Goal: Information Seeking & Learning: Learn about a topic

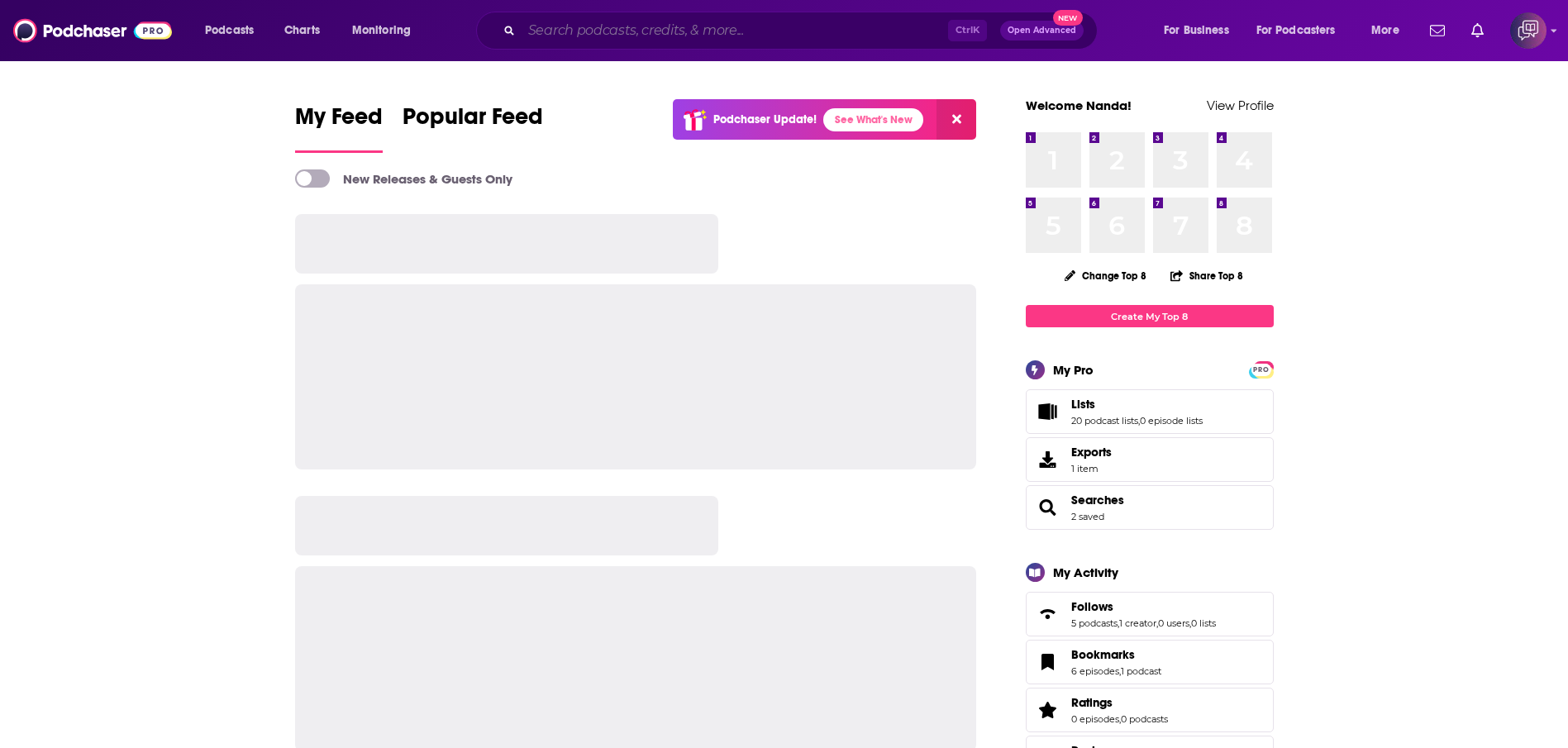
click at [742, 34] on input "Search podcasts, credits, & more..." at bounding box center [735, 30] width 427 height 27
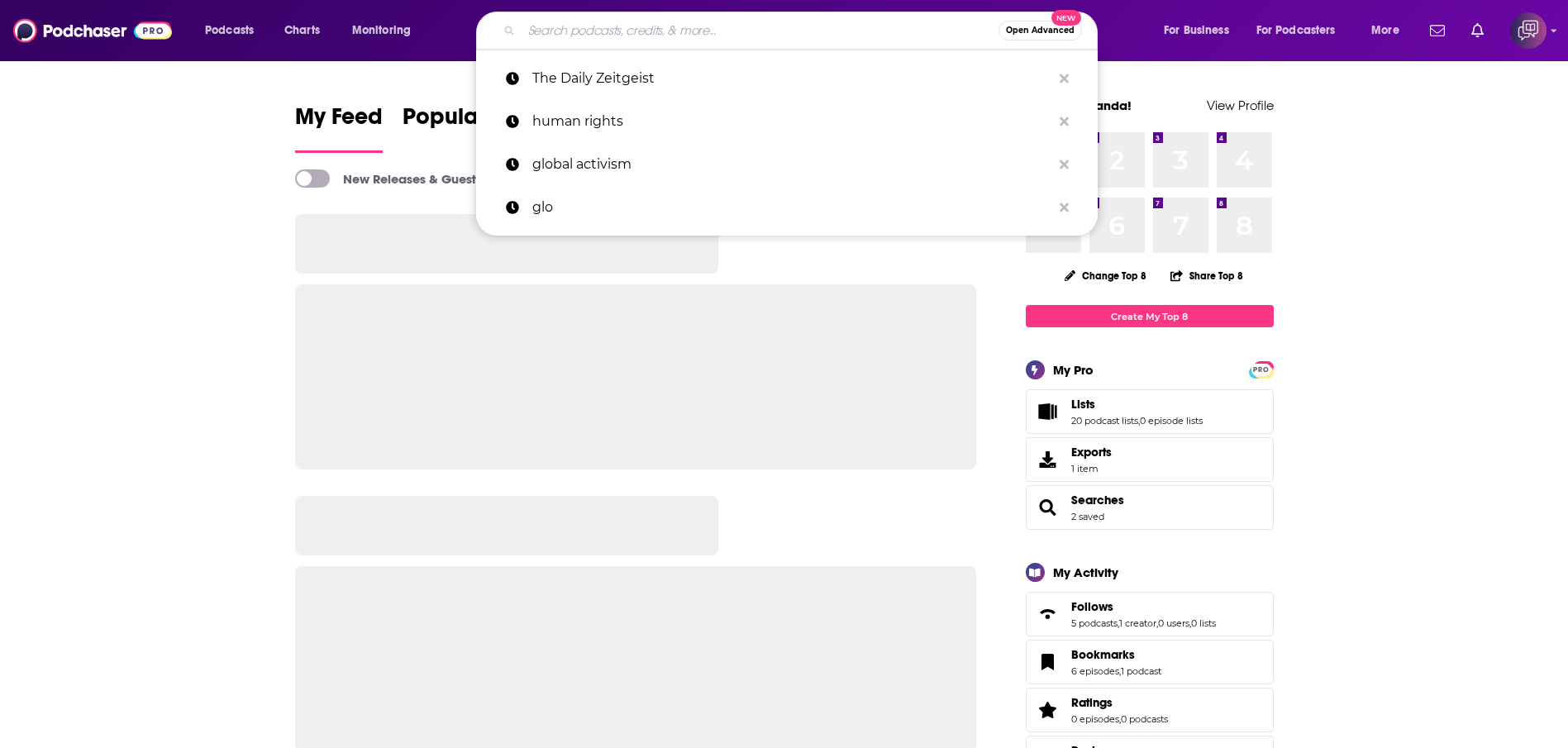
paste input "The Team Engagement Podcast"
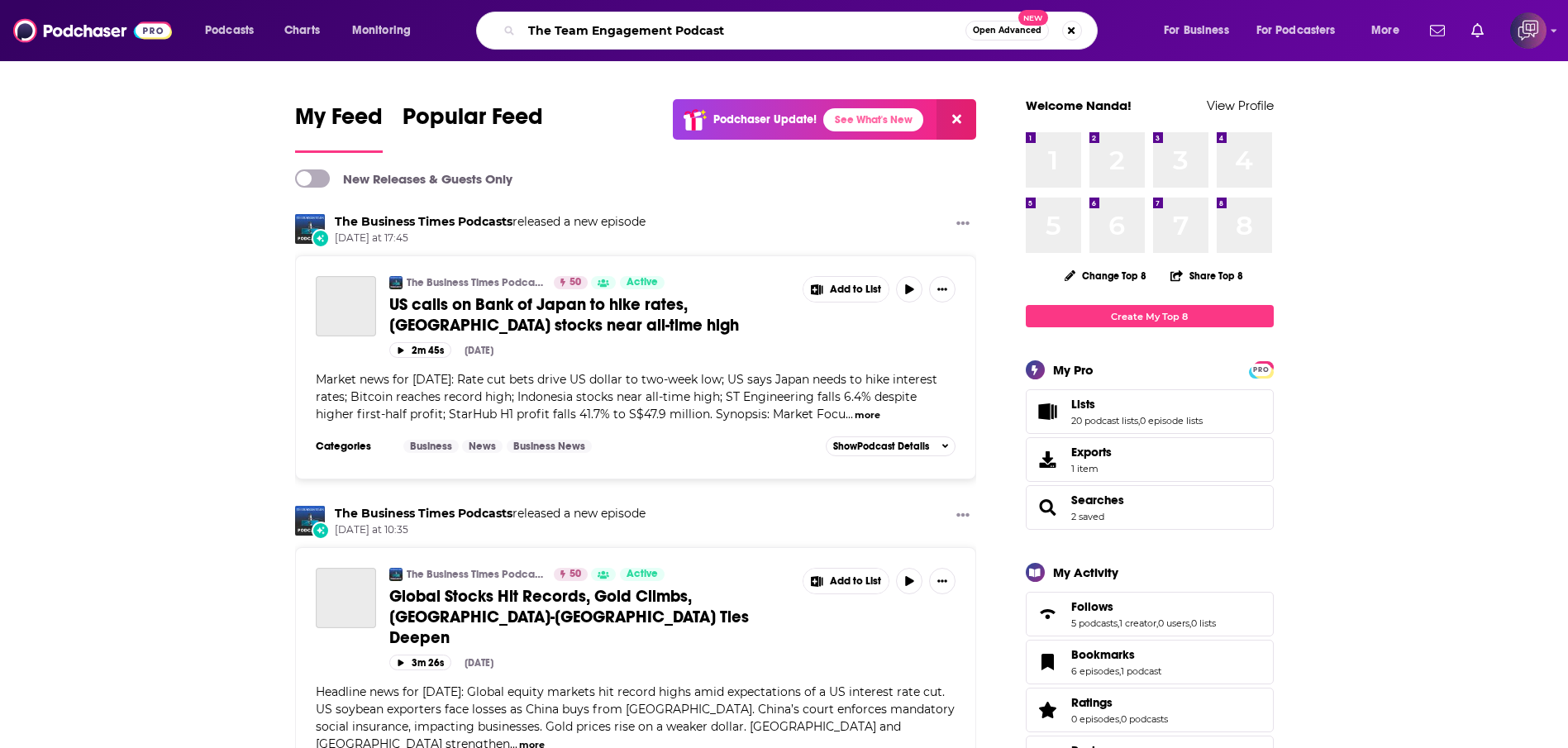
type input "The Team Engagement Podcast"
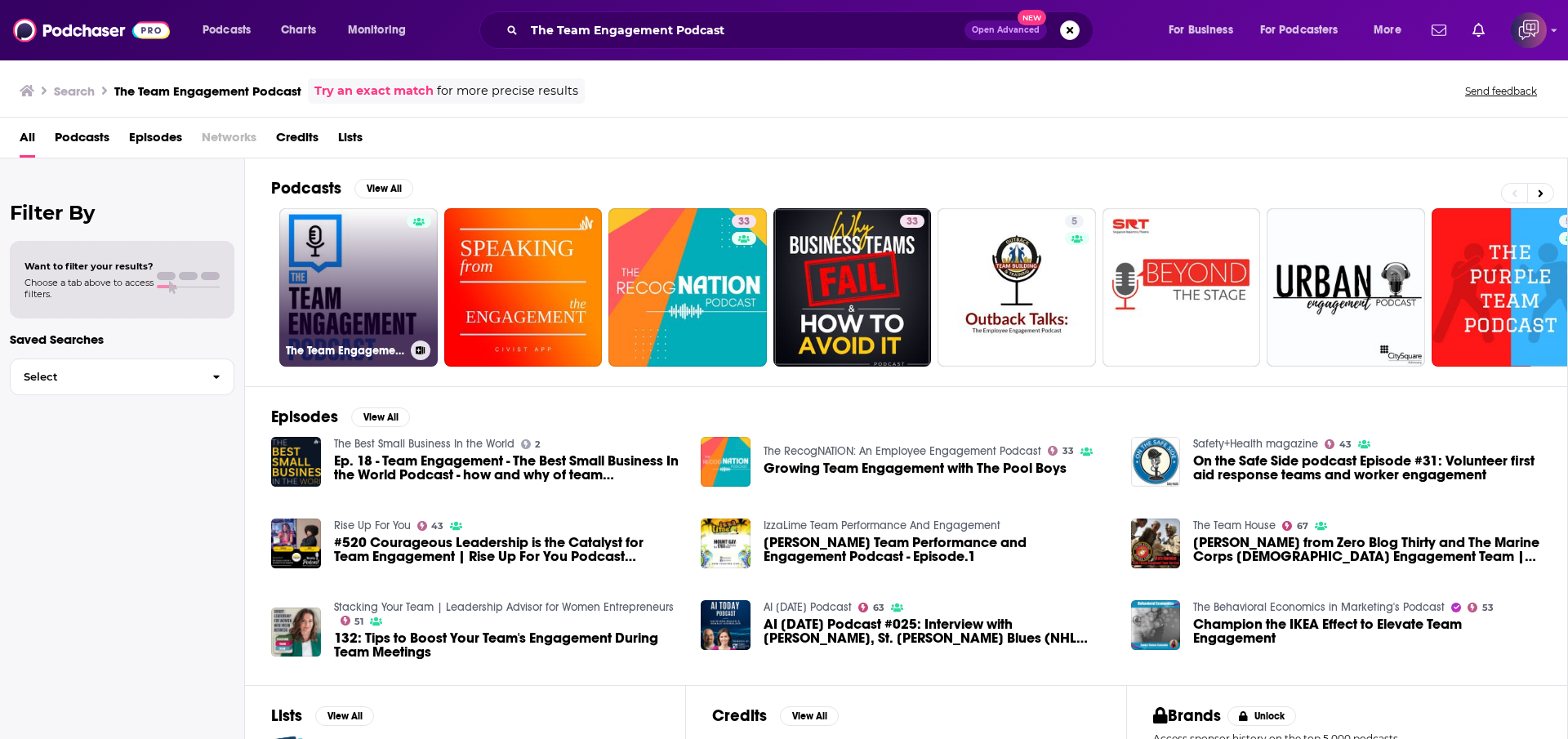
click at [341, 271] on link "The Team Engagement Podcast" at bounding box center [358, 287] width 158 height 158
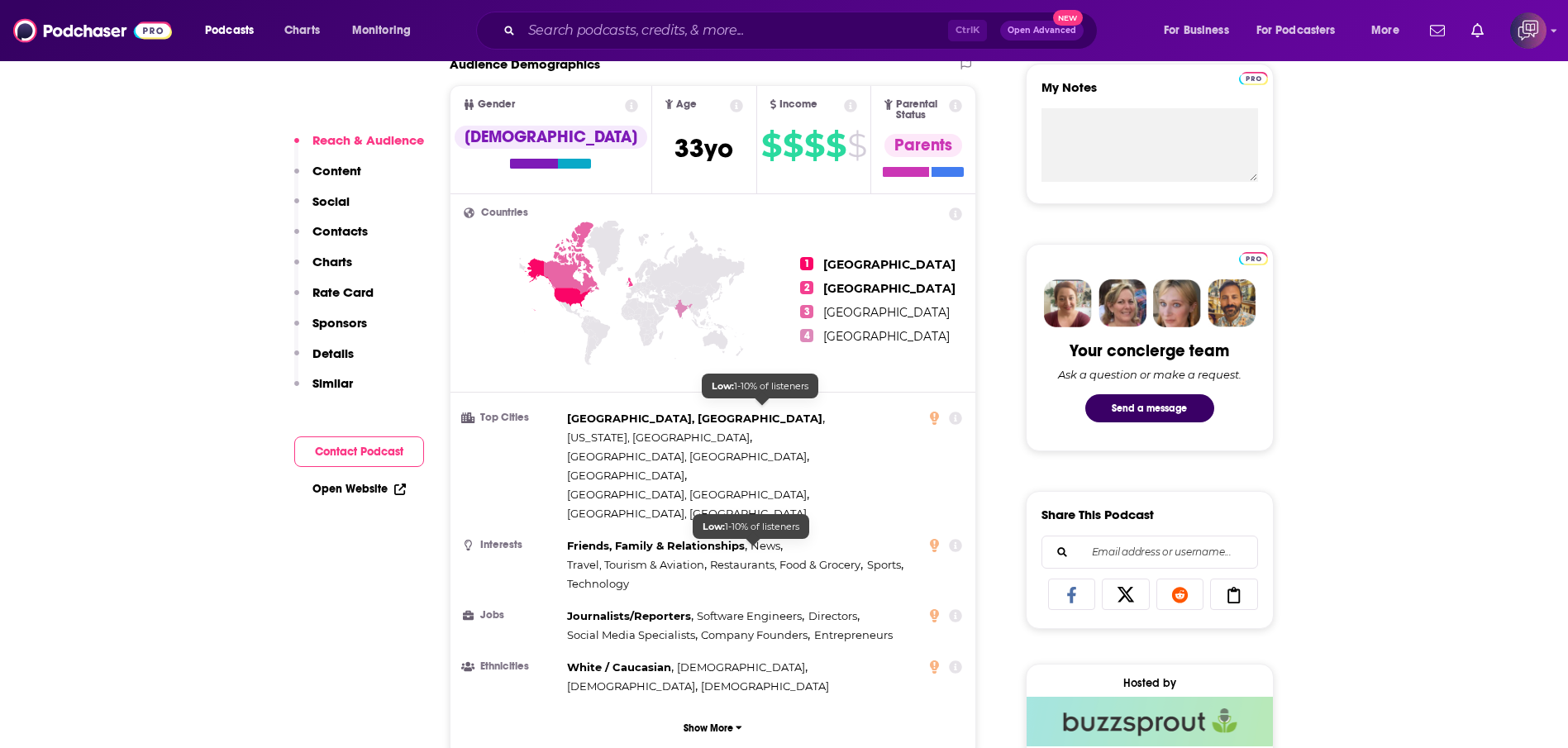
scroll to position [729, 0]
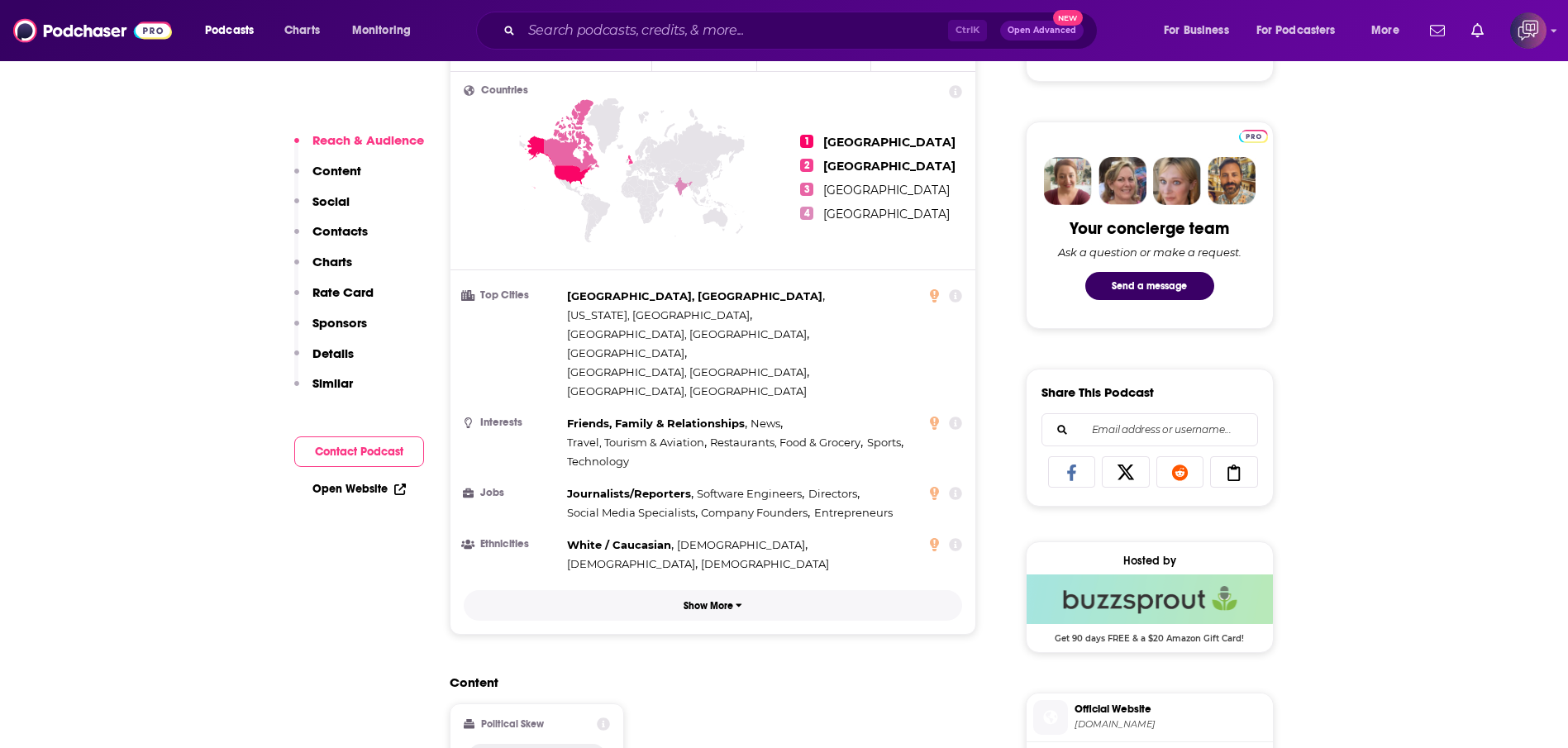
click at [720, 590] on button "Show More" at bounding box center [713, 605] width 499 height 30
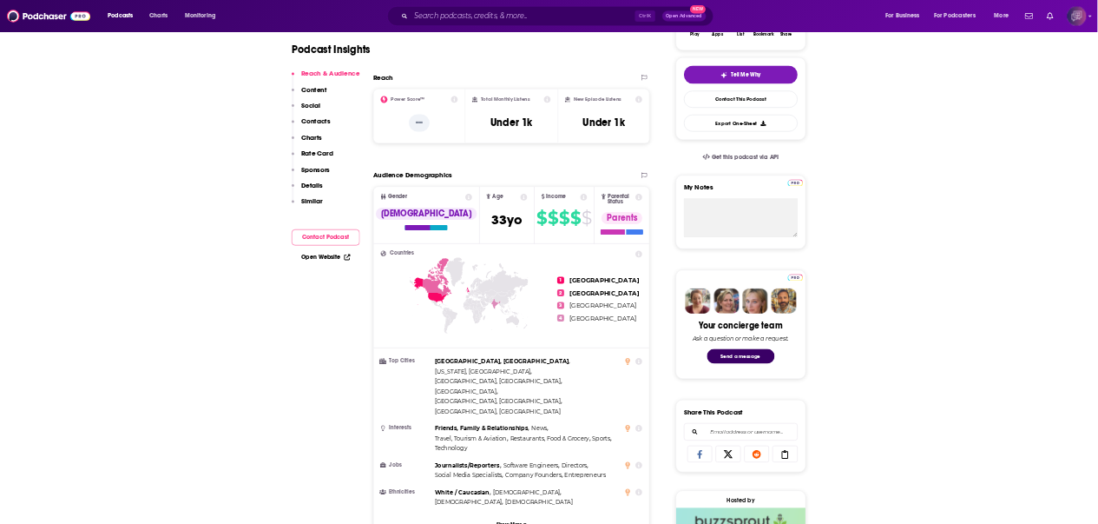
scroll to position [0, 0]
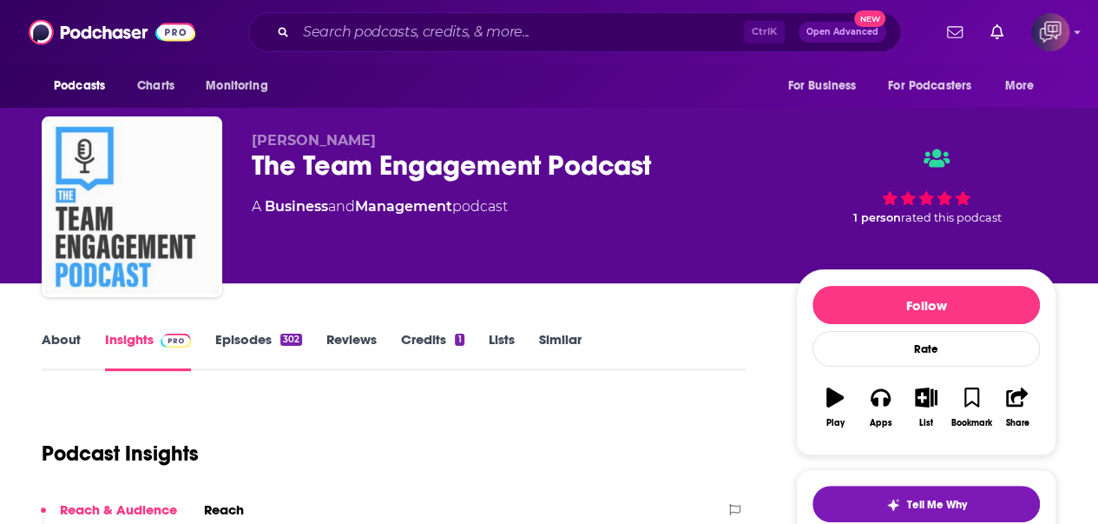
drag, startPoint x: 124, startPoint y: 211, endPoint x: 72, endPoint y: 201, distance: 53.1
click at [69, 207] on img "The Team Engagement Podcast" at bounding box center [132, 207] width 174 height 174
click at [72, 201] on img "The Team Engagement Podcast" at bounding box center [132, 207] width 174 height 174
